Goal: Task Accomplishment & Management: Manage account settings

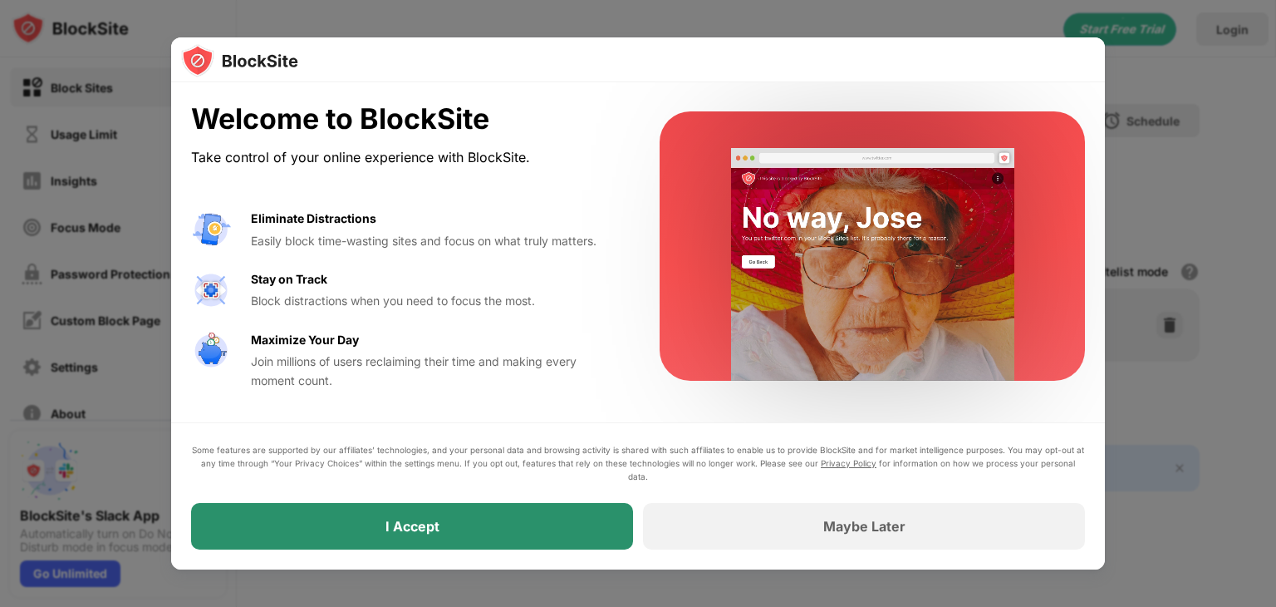
click at [574, 523] on div "I Accept" at bounding box center [412, 526] width 442 height 47
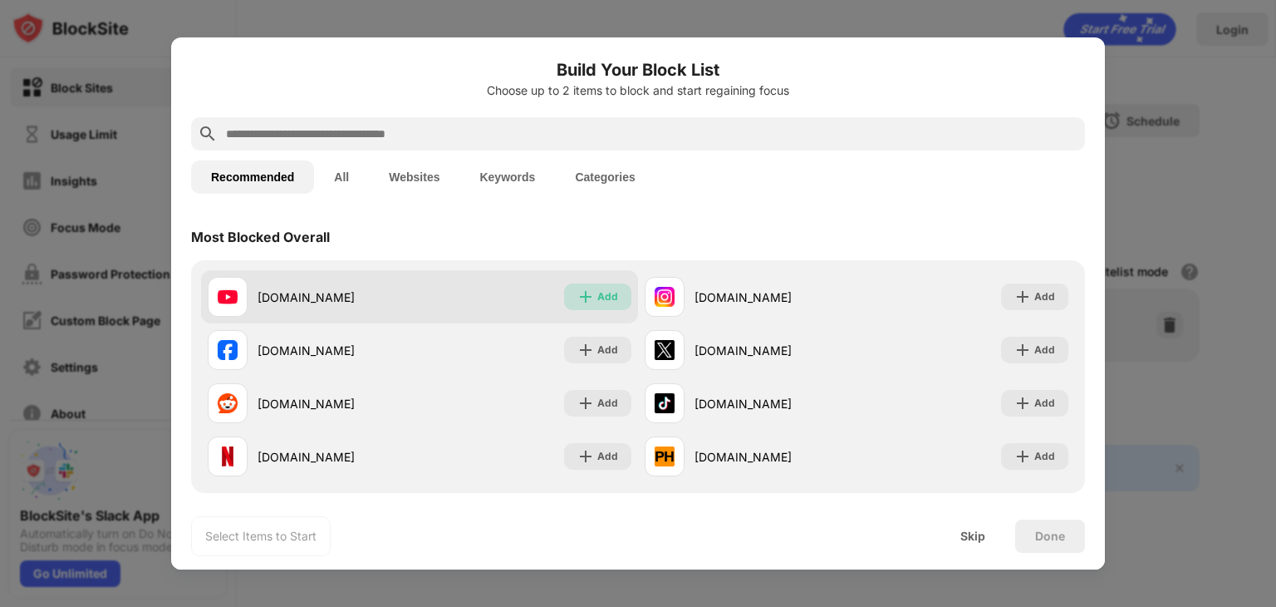
click at [597, 306] on div "Add" at bounding box center [597, 296] width 67 height 27
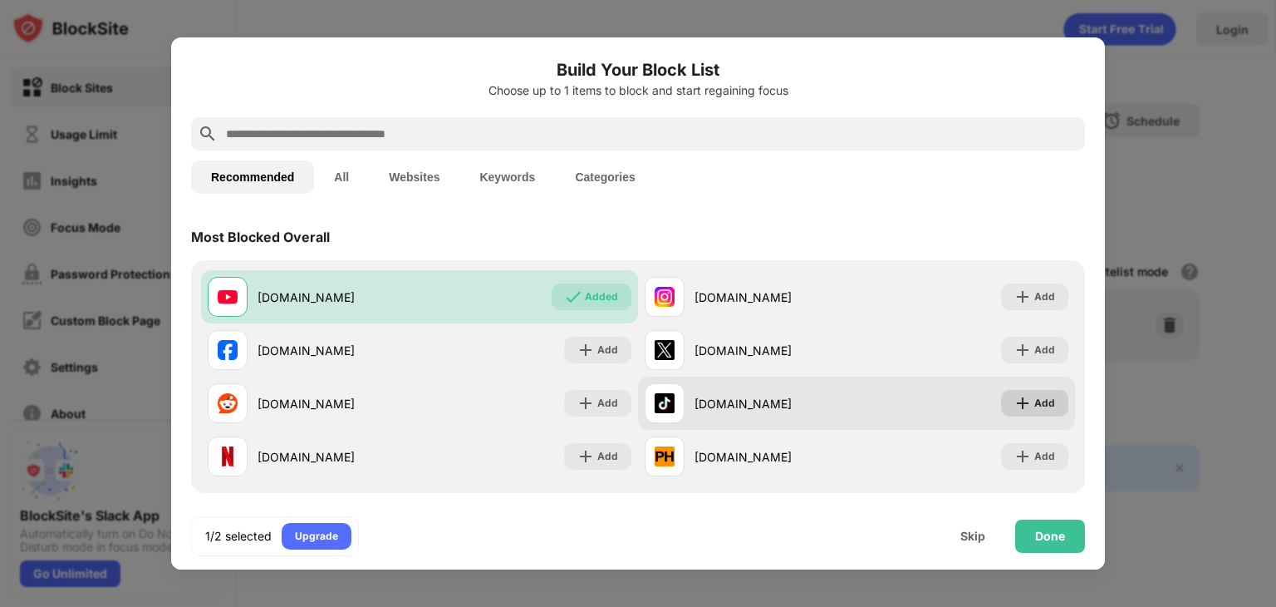
click at [1029, 396] on img at bounding box center [1023, 403] width 17 height 17
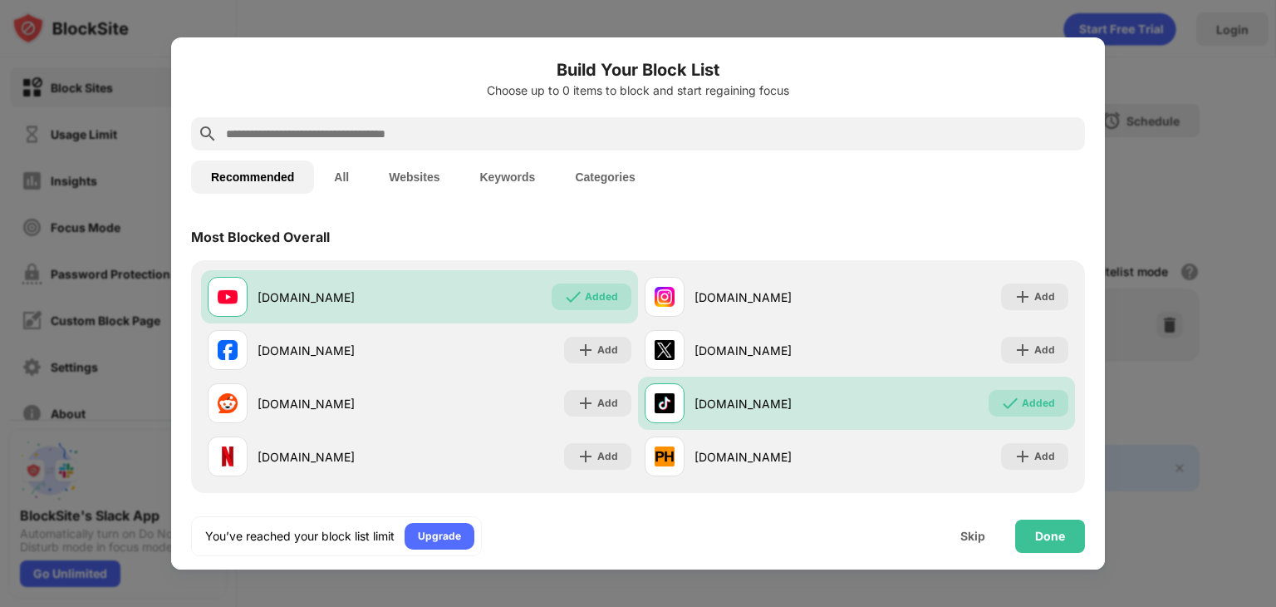
click at [360, 187] on button "All" at bounding box center [341, 176] width 55 height 33
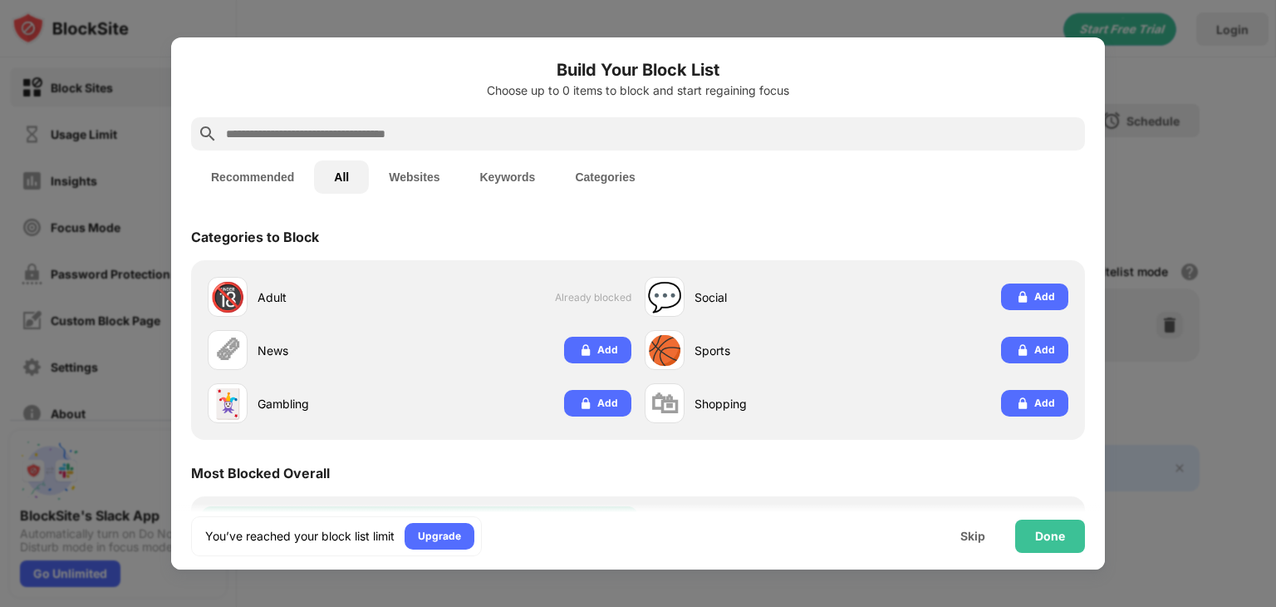
click at [403, 174] on button "Websites" at bounding box center [414, 176] width 91 height 33
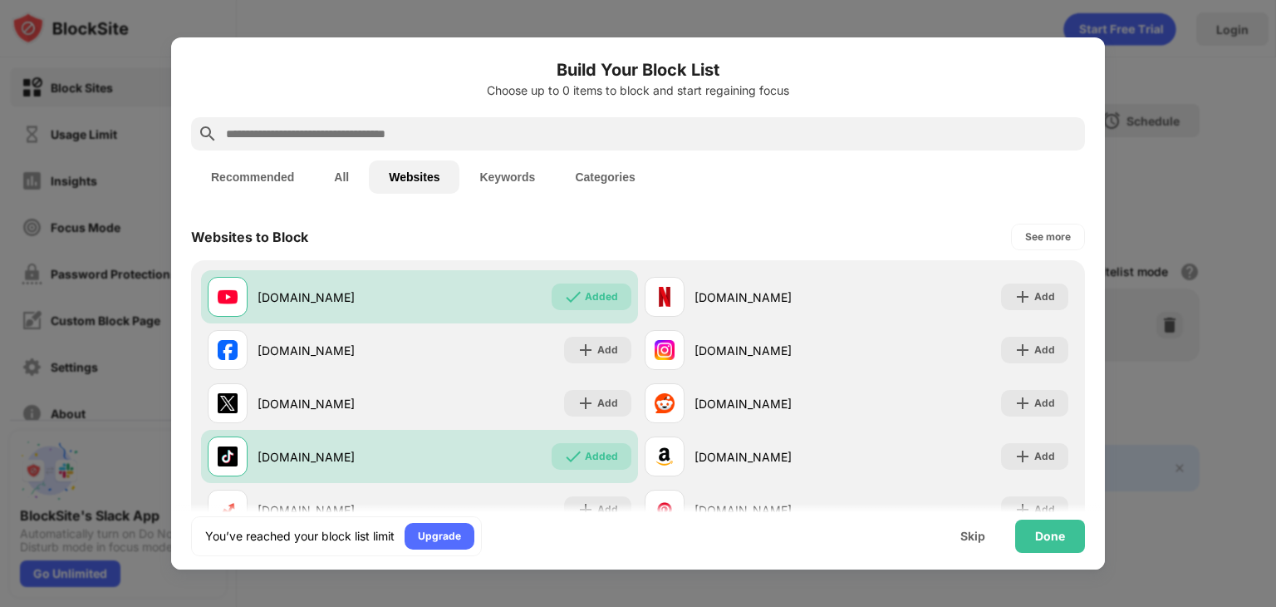
click at [520, 177] on button "Keywords" at bounding box center [507, 176] width 96 height 33
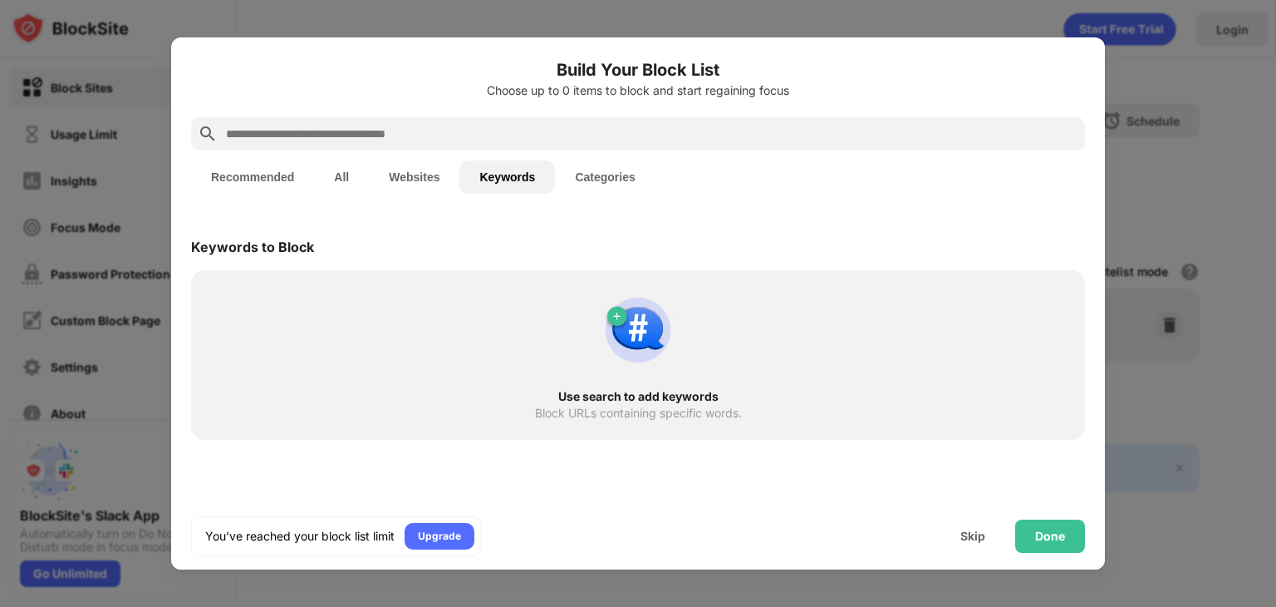
click at [614, 190] on button "Categories" at bounding box center [605, 176] width 100 height 33
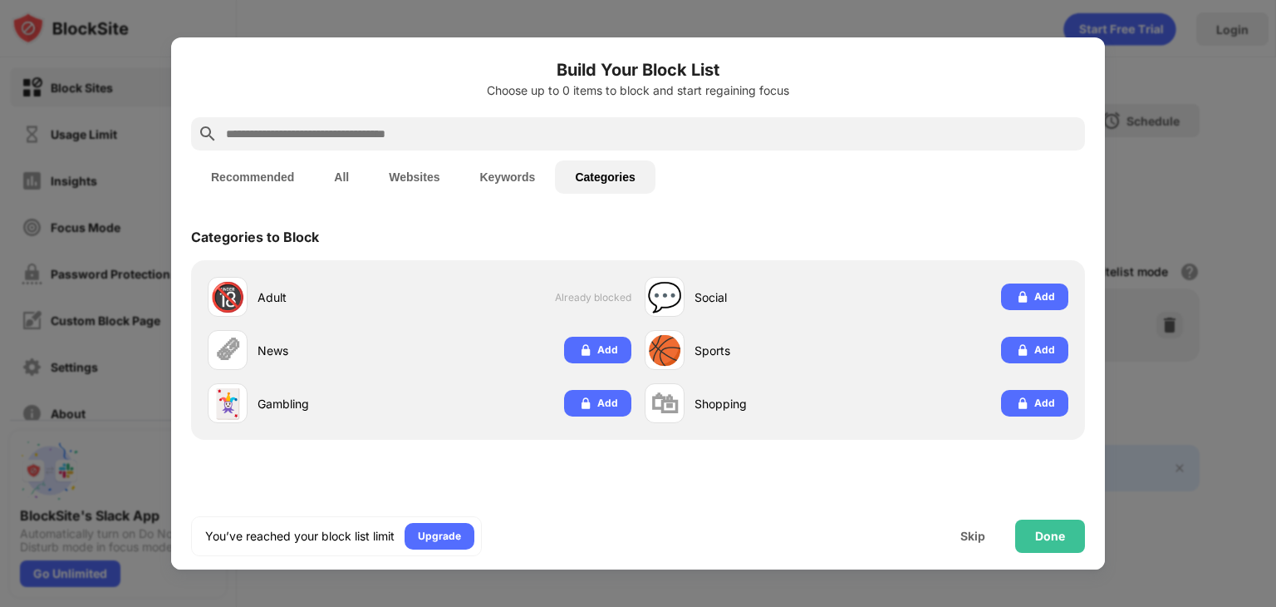
click at [244, 184] on button "Recommended" at bounding box center [252, 176] width 123 height 33
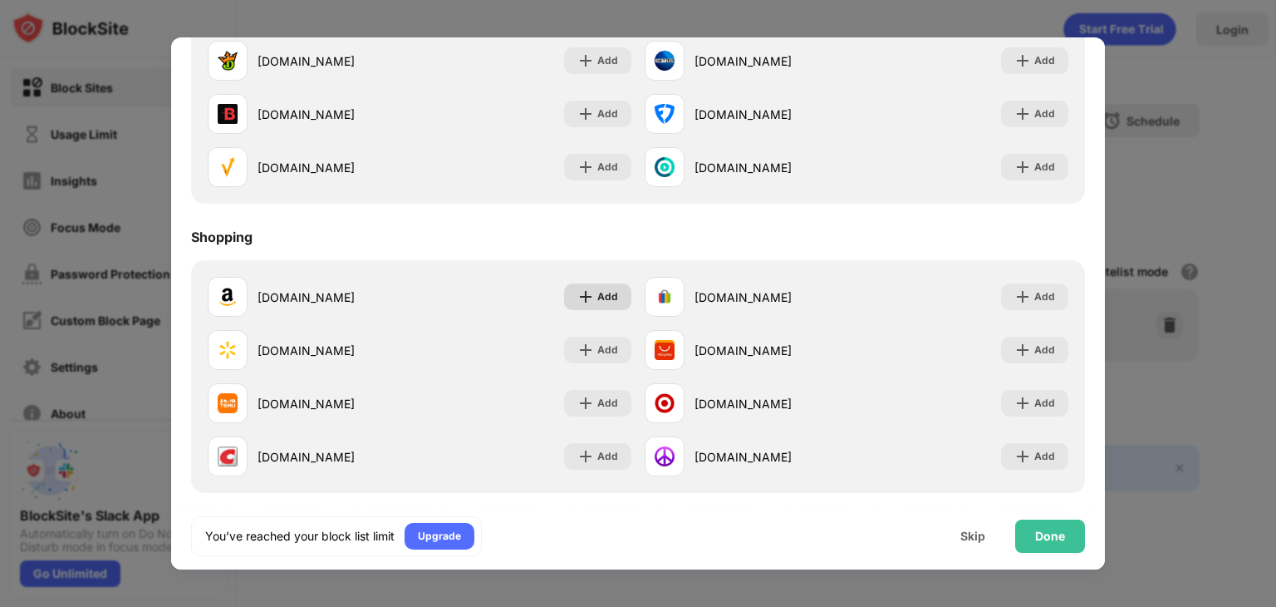
scroll to position [1735, 0]
click at [1078, 540] on div "Done" at bounding box center [1050, 535] width 70 height 33
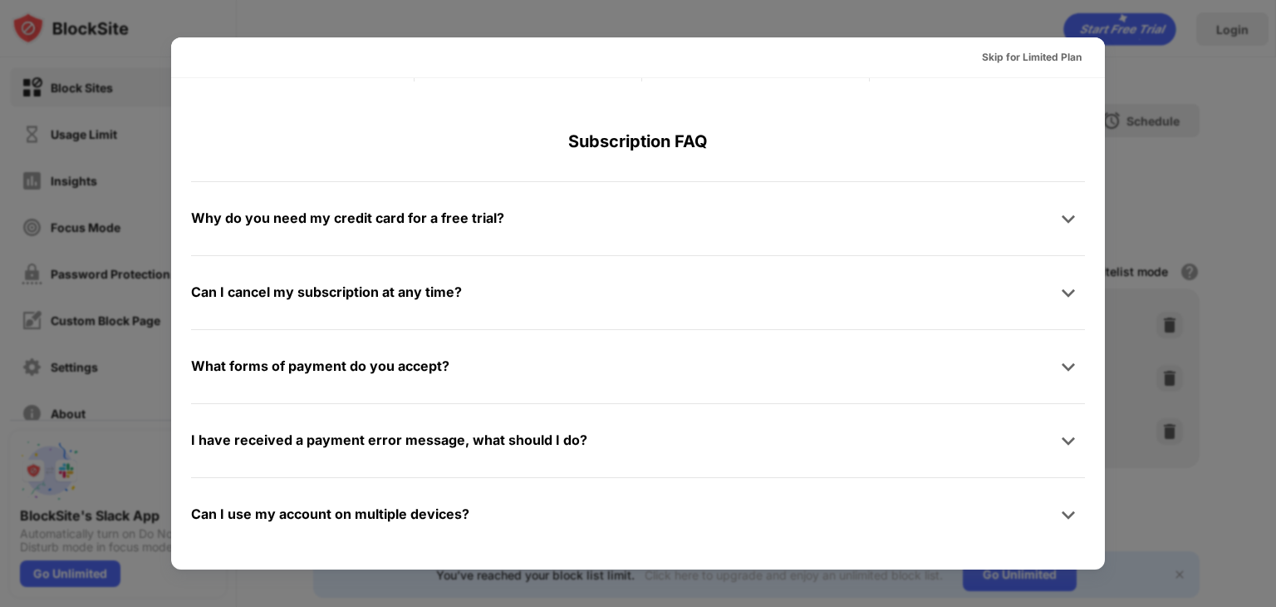
scroll to position [0, 0]
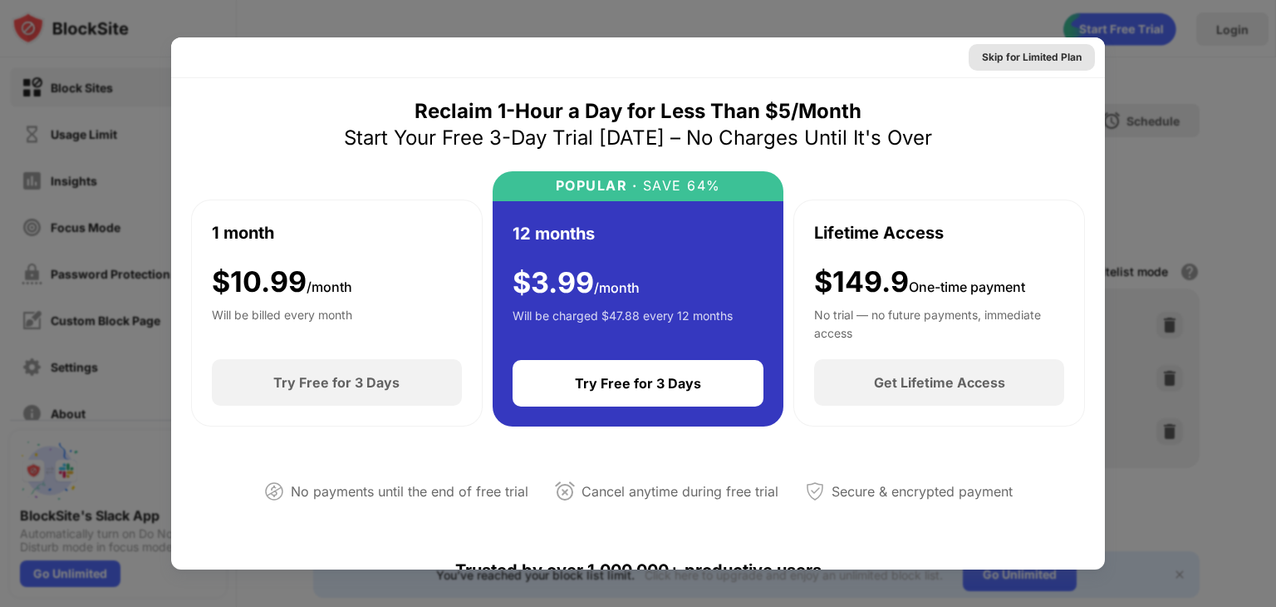
click at [1046, 66] on div "Skip for Limited Plan" at bounding box center [1032, 57] width 126 height 27
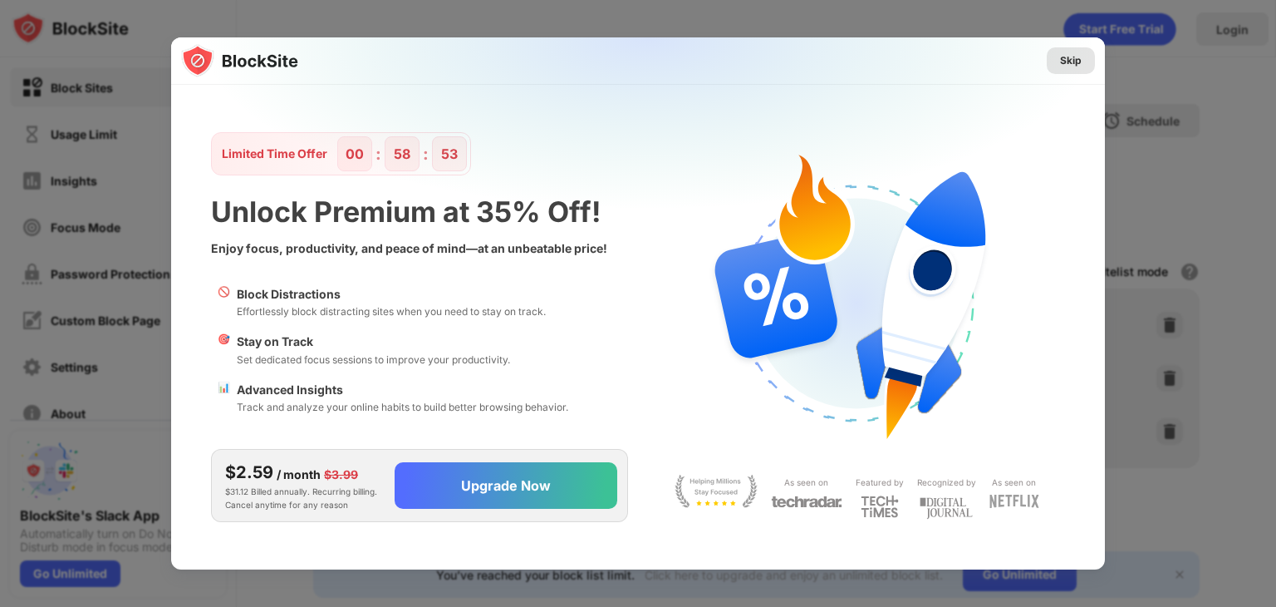
click at [1081, 47] on div "Skip" at bounding box center [1071, 60] width 48 height 27
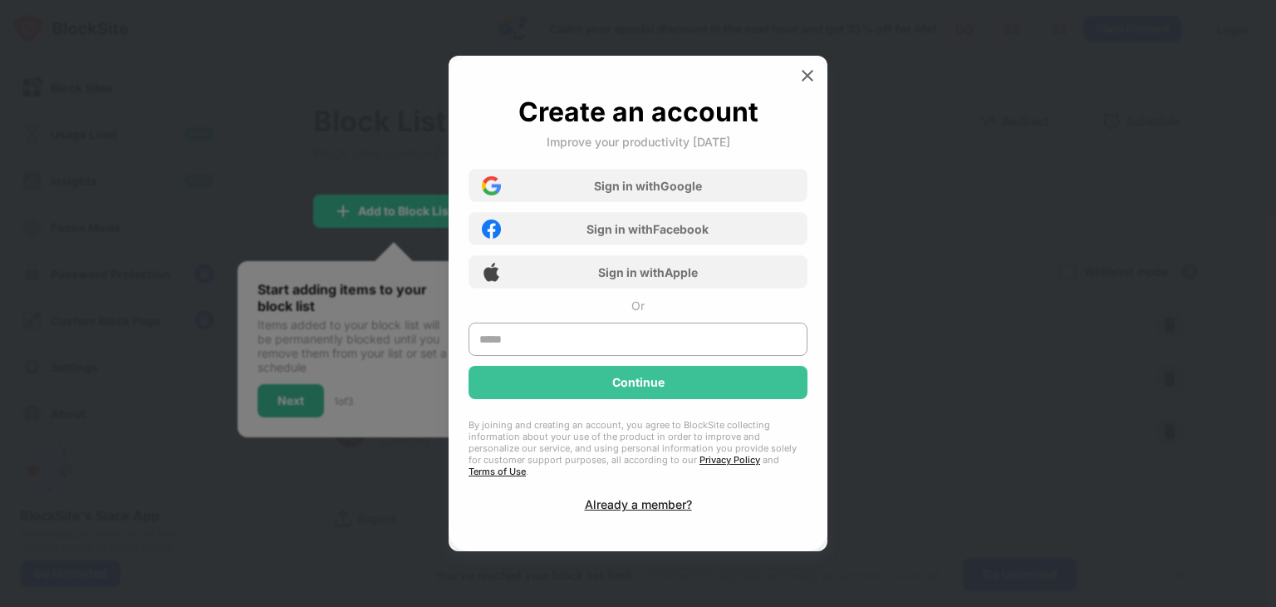
click at [591, 209] on div "Sign in with Google Sign in with Facebook Sign in with Apple" at bounding box center [638, 224] width 339 height 130
click at [601, 193] on div "Sign in with Google" at bounding box center [648, 186] width 108 height 14
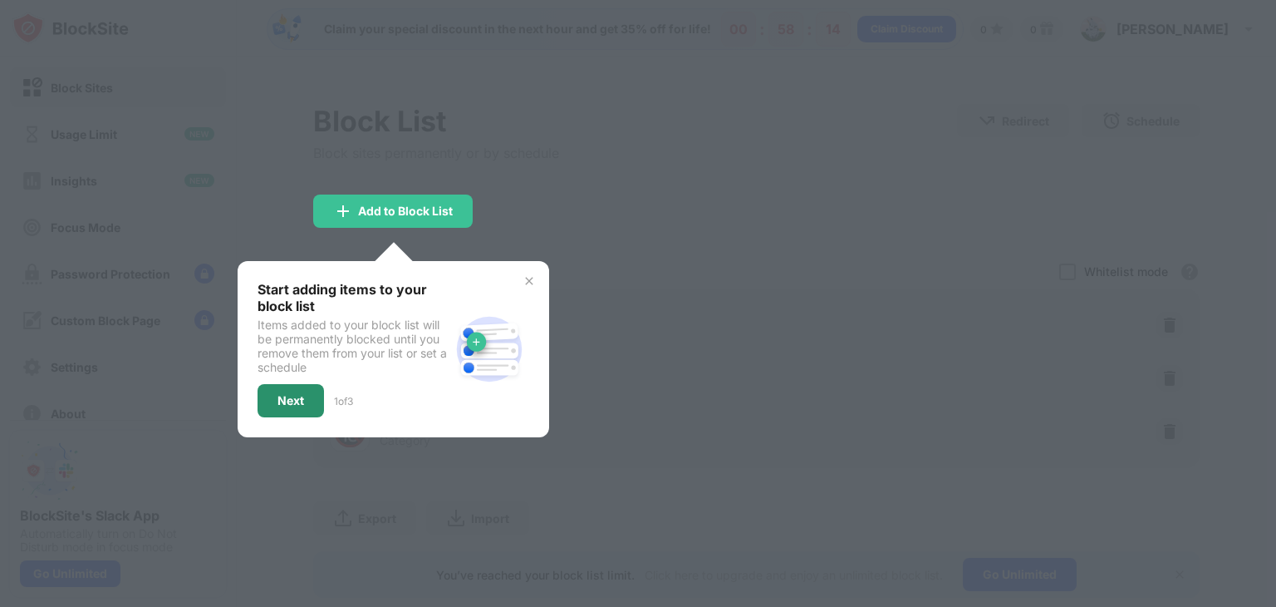
click at [297, 404] on div "Next" at bounding box center [291, 400] width 27 height 13
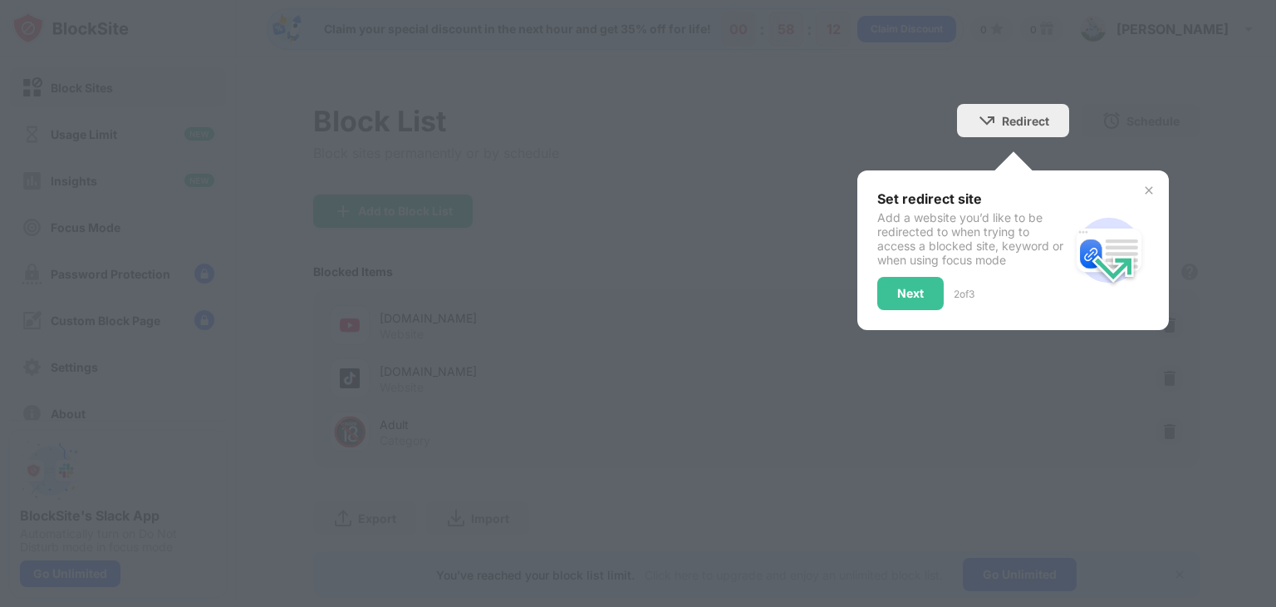
click at [929, 277] on div "Next" at bounding box center [910, 293] width 66 height 33
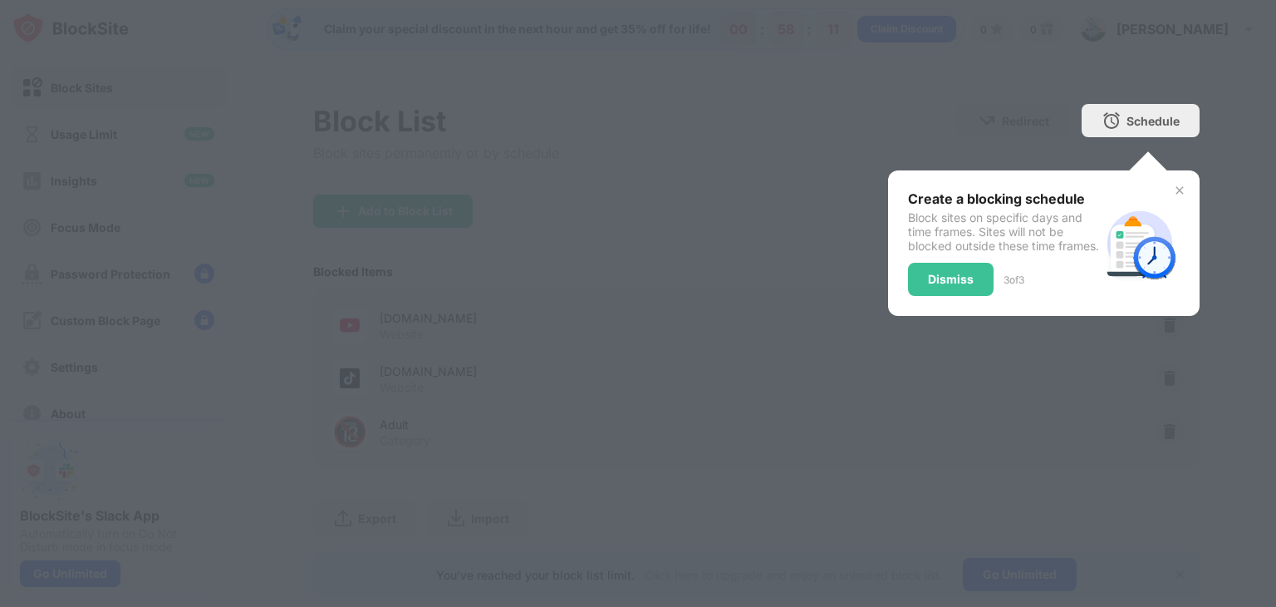
click at [908, 316] on div "Create a blocking schedule Block sites on specific days and time frames. Sites …" at bounding box center [1044, 242] width 312 height 145
click at [960, 280] on div "Dismiss" at bounding box center [951, 279] width 86 height 33
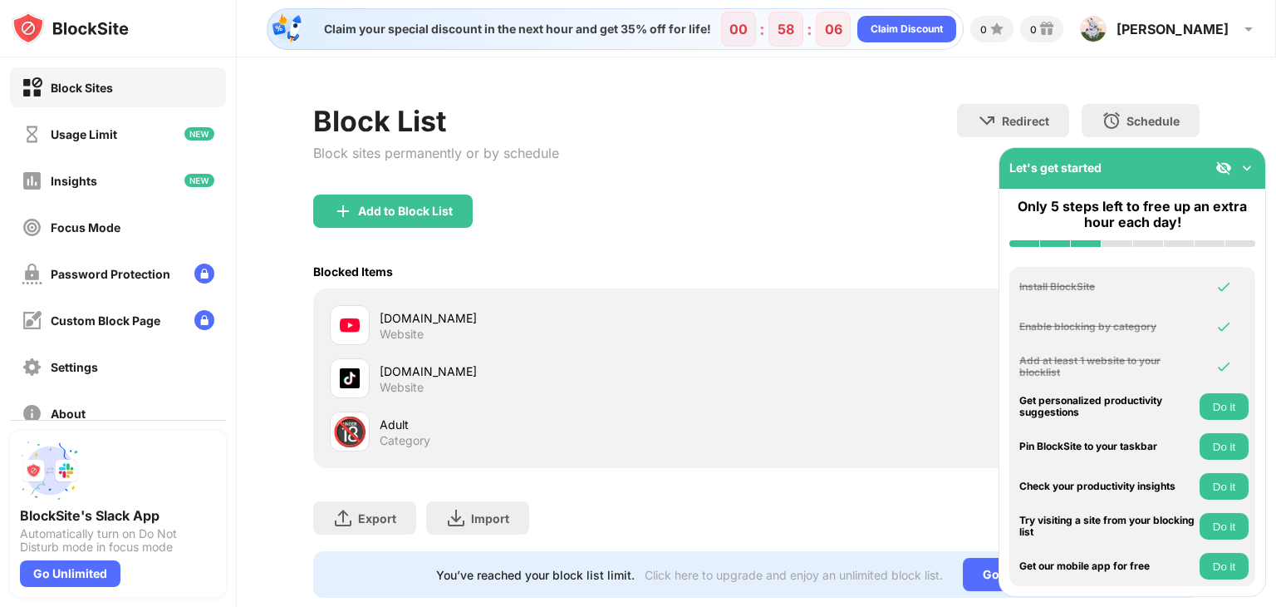
scroll to position [37, 0]
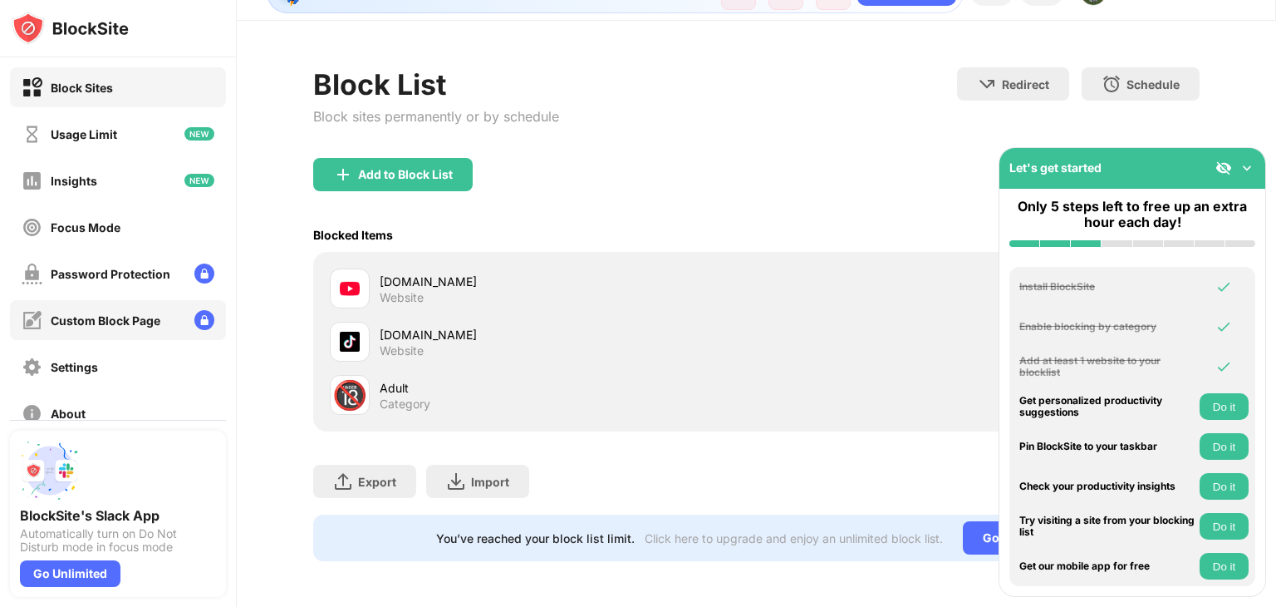
click at [222, 325] on div "Custom Block Page" at bounding box center [118, 320] width 216 height 40
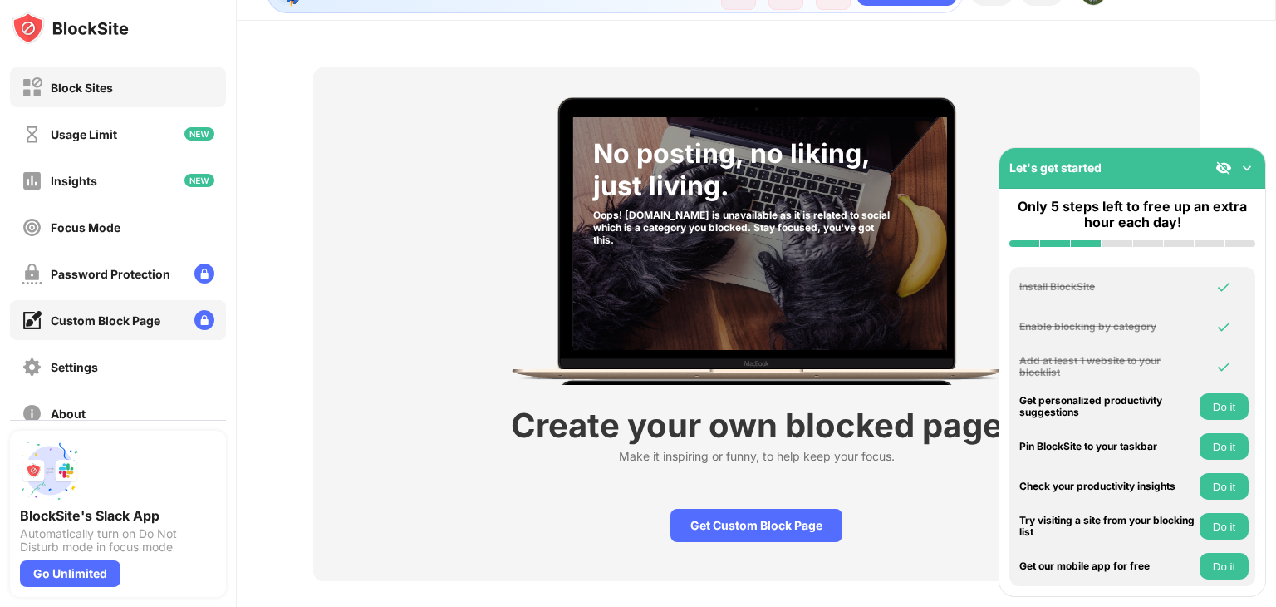
click at [93, 106] on div "Block Sites" at bounding box center [118, 87] width 216 height 40
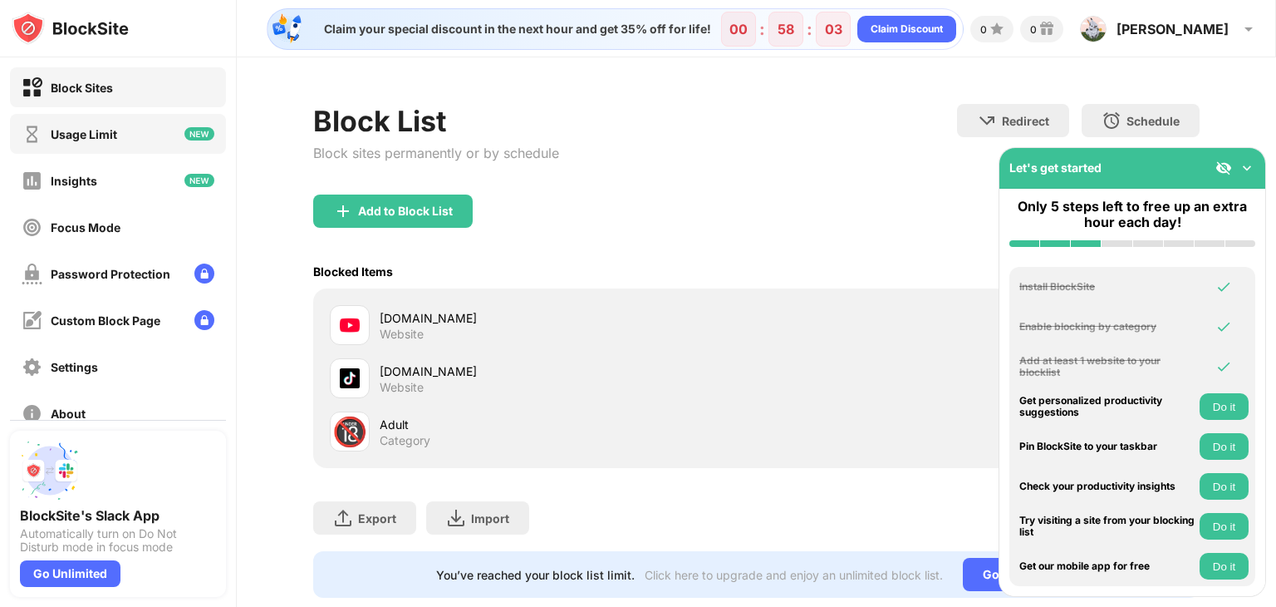
click at [101, 130] on div "Usage Limit" at bounding box center [84, 134] width 66 height 14
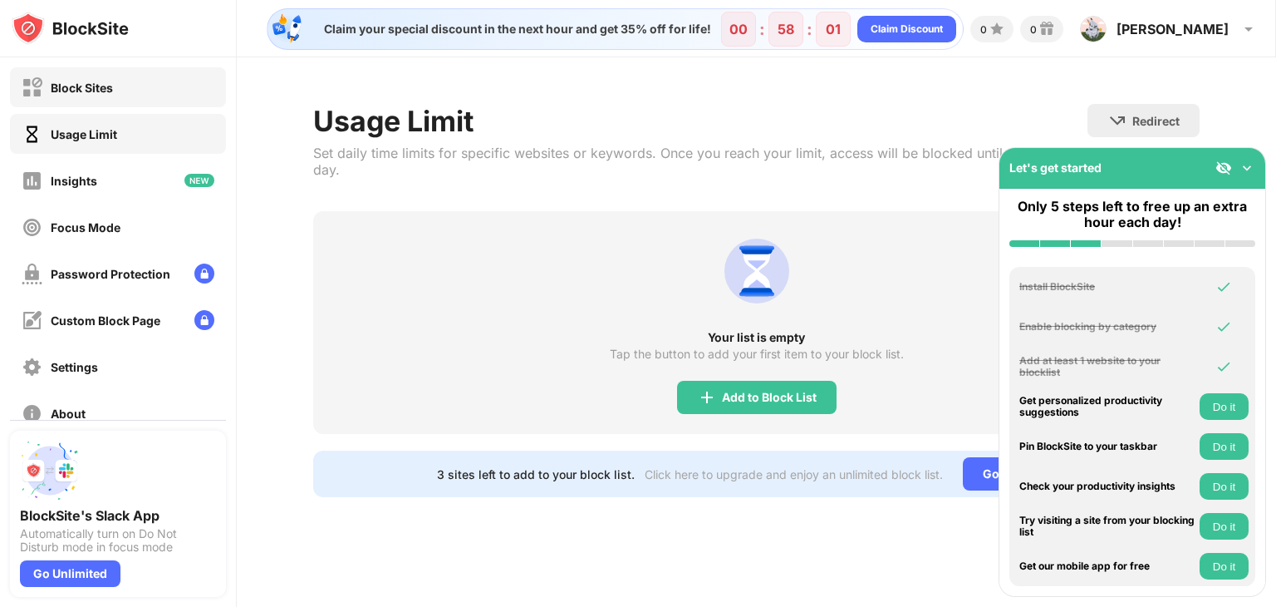
click at [58, 101] on div "Block Sites" at bounding box center [118, 87] width 216 height 40
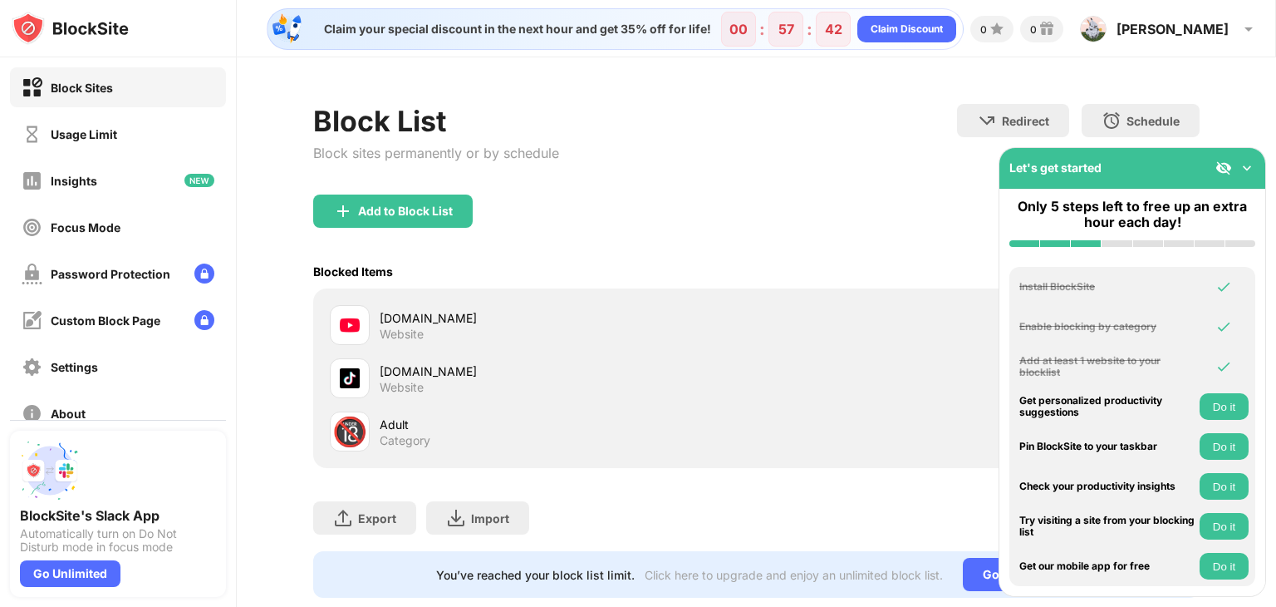
click at [195, 107] on div "Block Sites Usage Limit Insights Focus Mode Password Protection Custom Block Pa…" at bounding box center [118, 250] width 236 height 386
click at [181, 115] on div "Usage Limit" at bounding box center [118, 134] width 216 height 40
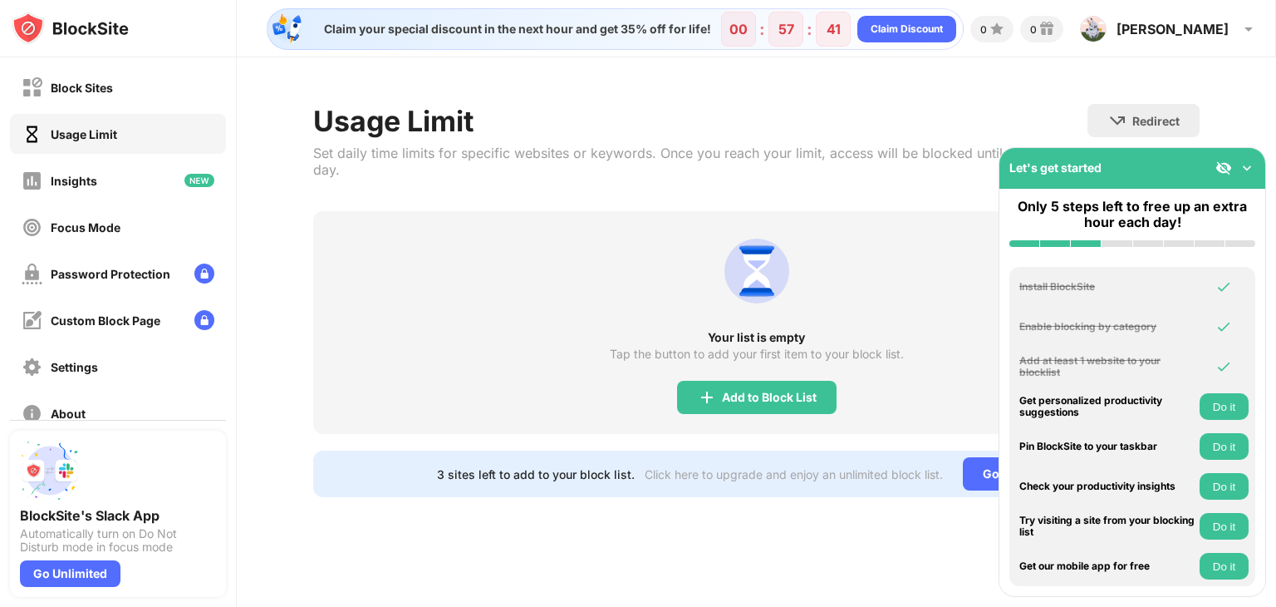
click at [151, 96] on div "Block Sites" at bounding box center [118, 87] width 216 height 40
